Goal: Use online tool/utility: Utilize a website feature to perform a specific function

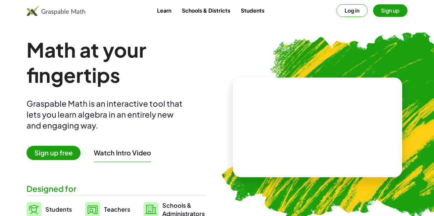
click at [356, 14] on button "Log in" at bounding box center [351, 10] width 31 height 13
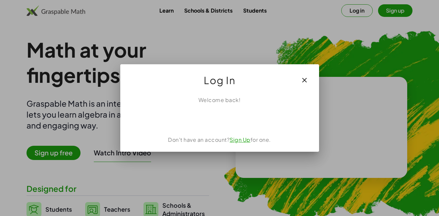
click at [309, 79] on button "button" at bounding box center [305, 80] width 16 height 16
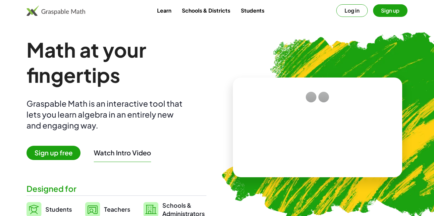
click at [163, 16] on link "Learn" at bounding box center [164, 10] width 25 height 12
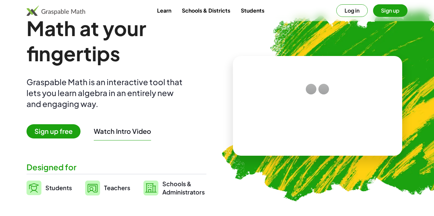
scroll to position [33, 0]
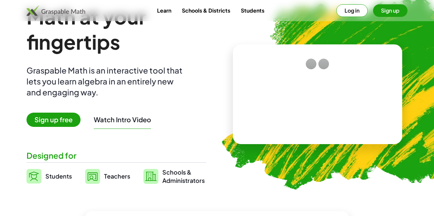
click at [60, 123] on span "Sign up free" at bounding box center [54, 120] width 54 height 14
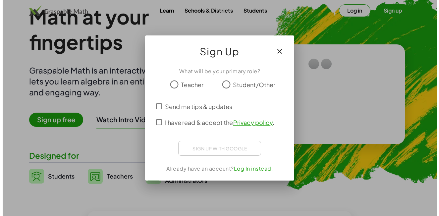
scroll to position [0, 0]
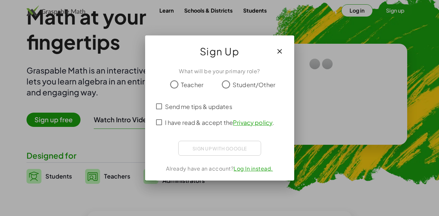
click at [316, 71] on div at bounding box center [219, 108] width 439 height 216
click at [298, 52] on div at bounding box center [219, 108] width 439 height 216
click at [285, 52] on button "button" at bounding box center [280, 51] width 16 height 16
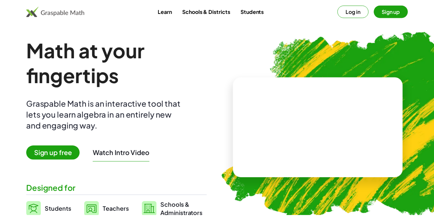
scroll to position [33, 0]
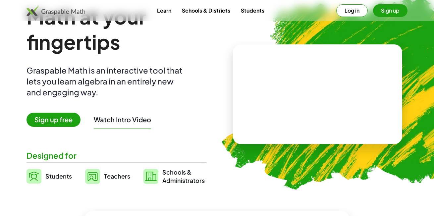
click at [357, 12] on button "Log in" at bounding box center [351, 10] width 31 height 13
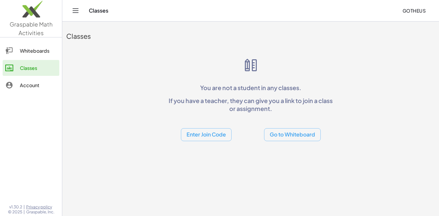
click at [29, 57] on link "Whiteboards" at bounding box center [31, 51] width 57 height 16
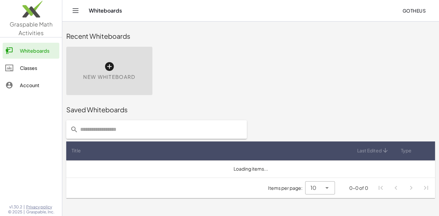
click at [114, 70] on icon at bounding box center [109, 66] width 11 height 11
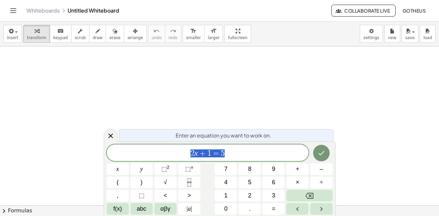
scroll to position [99, 0]
click at [229, 147] on div "2 x + 1 = 5 ​" at bounding box center [208, 153] width 202 height 17
click at [186, 181] on icon "Fraction" at bounding box center [189, 182] width 8 height 8
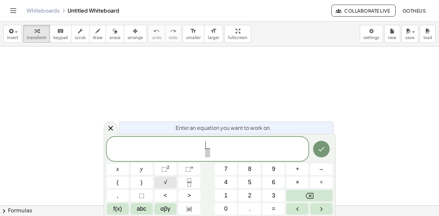
click at [166, 182] on span "√" at bounding box center [165, 182] width 3 height 9
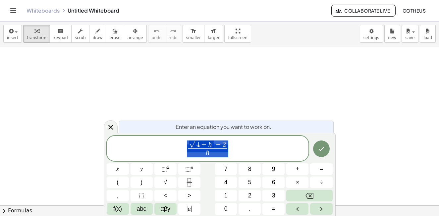
drag, startPoint x: 208, startPoint y: 152, endPoint x: 182, endPoint y: 144, distance: 26.7
